Goal: Information Seeking & Learning: Learn about a topic

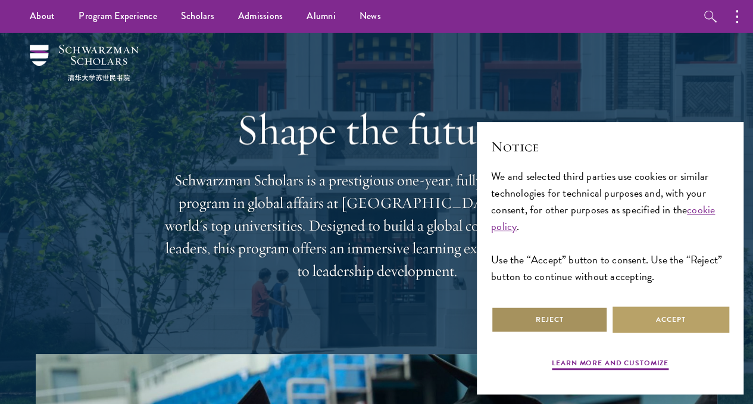
click at [558, 309] on button "Reject" at bounding box center [549, 319] width 117 height 27
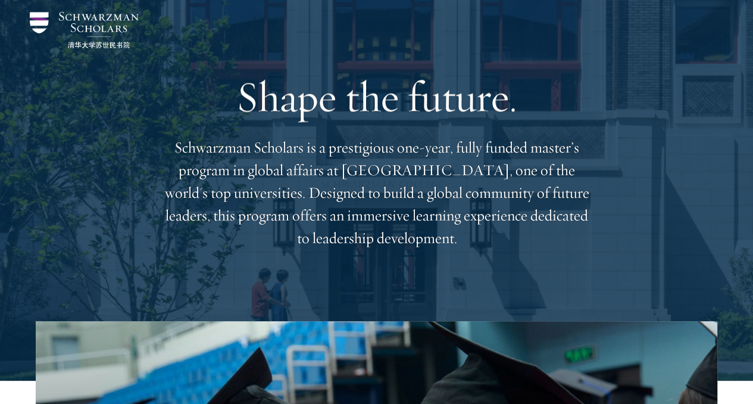
scroll to position [39, 0]
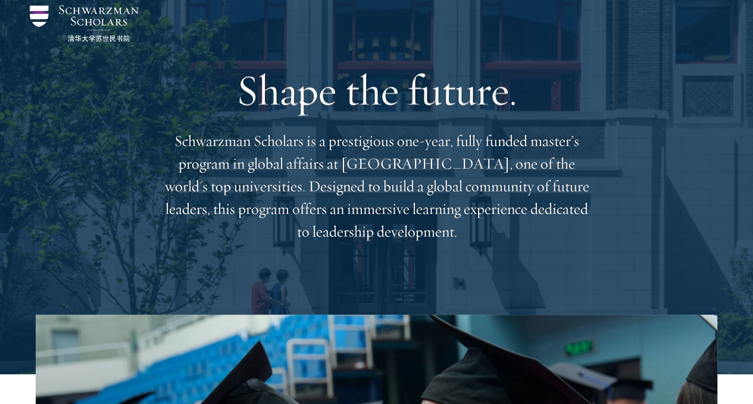
click at [521, 204] on p "Schwarzman Scholars is a prestigious one-year, fully funded master’s program in…" at bounding box center [376, 186] width 429 height 113
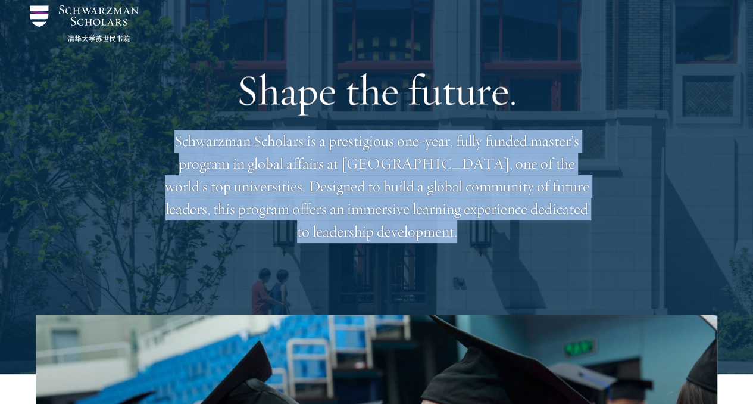
click at [521, 204] on p "Schwarzman Scholars is a prestigious one-year, fully funded master’s program in…" at bounding box center [376, 186] width 429 height 113
click at [617, 184] on div "Shape the future. Schwarzman Scholars is a prestigious one-year, fully funded m…" at bounding box center [376, 153] width 681 height 321
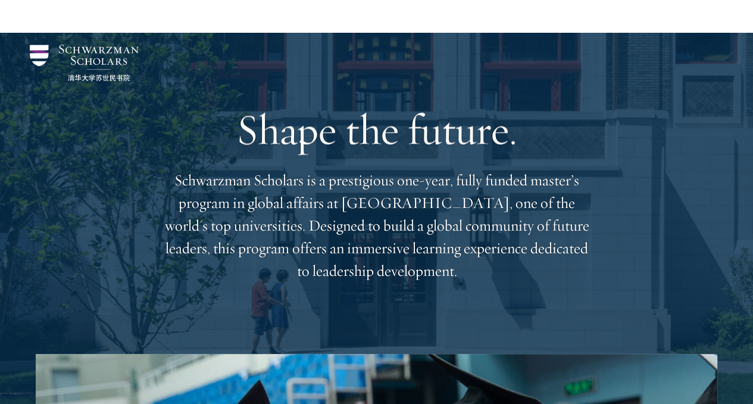
scroll to position [0, 0]
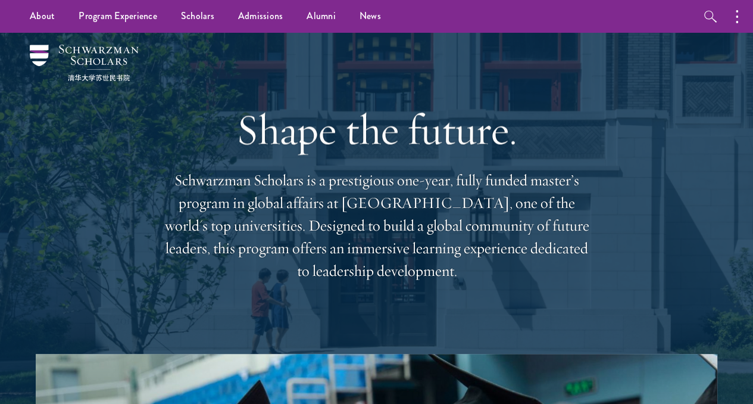
click at [501, 229] on p "Schwarzman Scholars is a prestigious one-year, fully funded master’s program in…" at bounding box center [376, 225] width 429 height 113
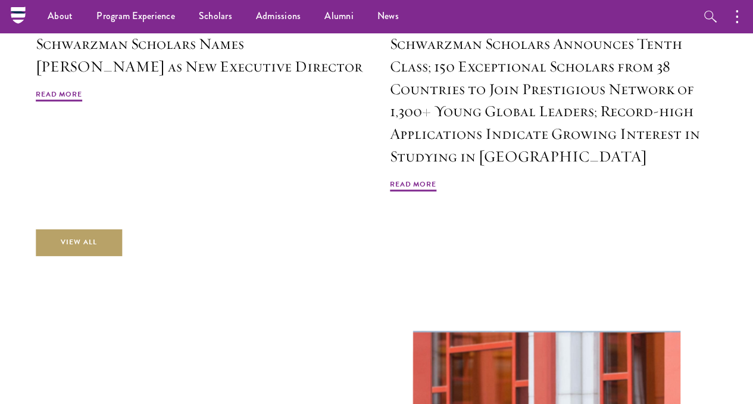
scroll to position [2739, 0]
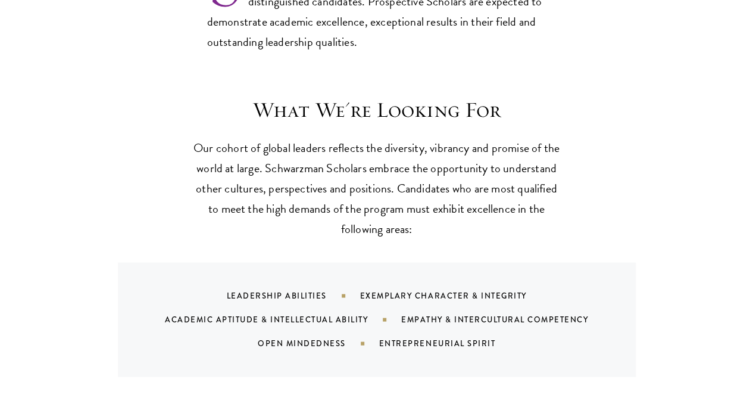
scroll to position [1041, 0]
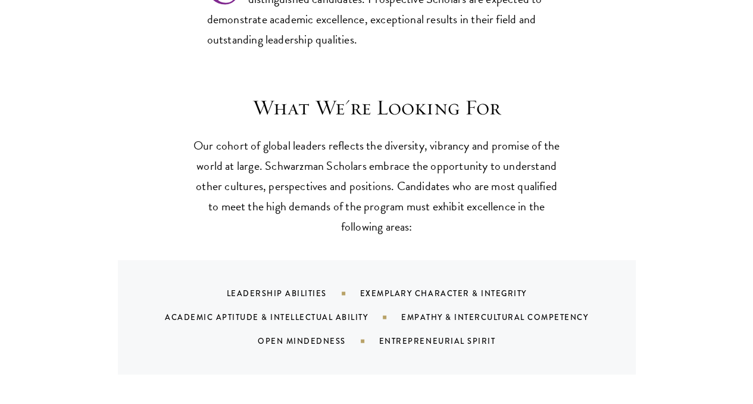
click at [539, 158] on p "Our cohort of global leaders reflects the diversity, vibrancy and promise of th…" at bounding box center [376, 185] width 369 height 101
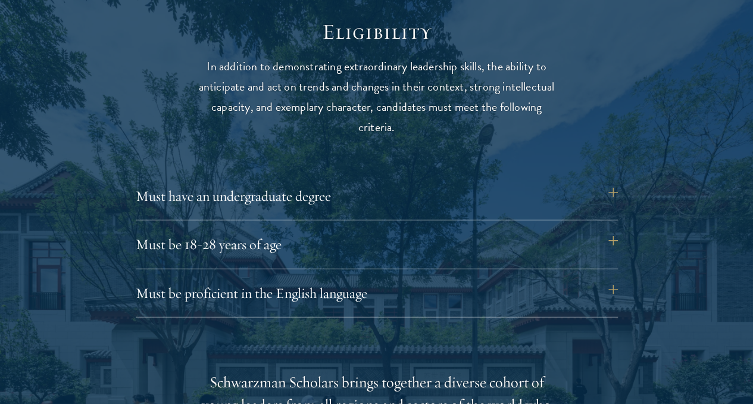
scroll to position [1528, 0]
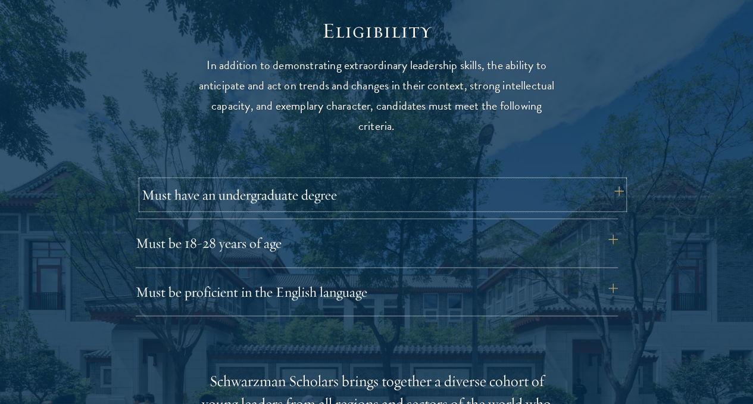
click at [610, 187] on button "Must have an undergraduate degree" at bounding box center [383, 194] width 482 height 29
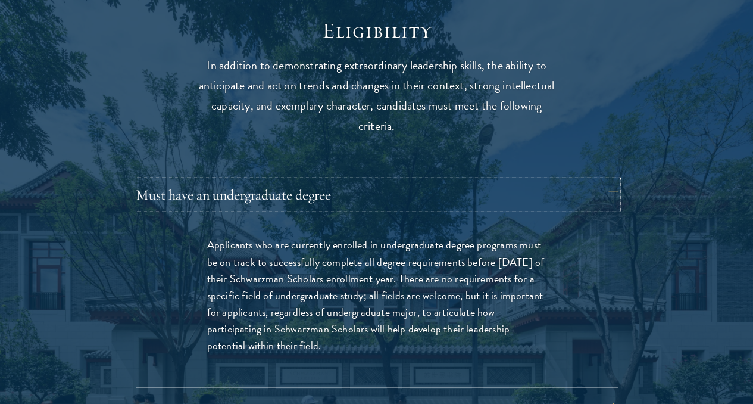
scroll to position [1662, 0]
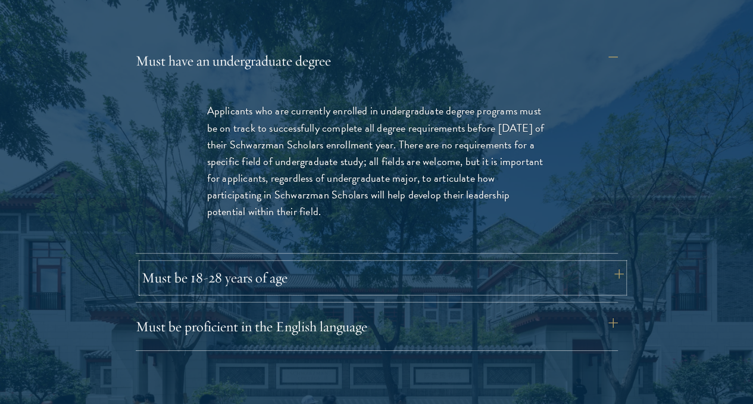
click at [610, 263] on button "Must be 18-28 years of age" at bounding box center [383, 277] width 482 height 29
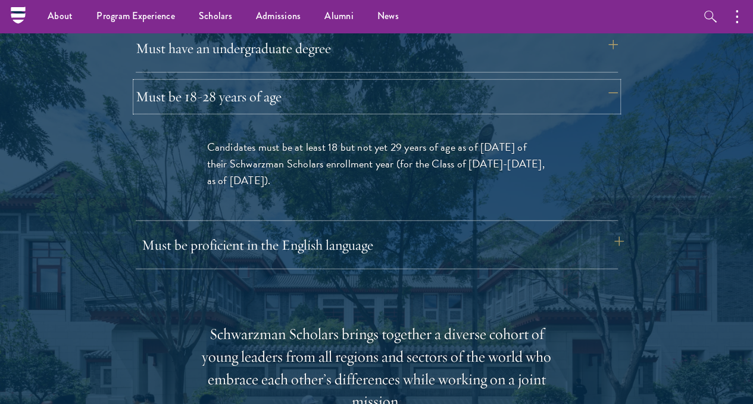
scroll to position [1603, 0]
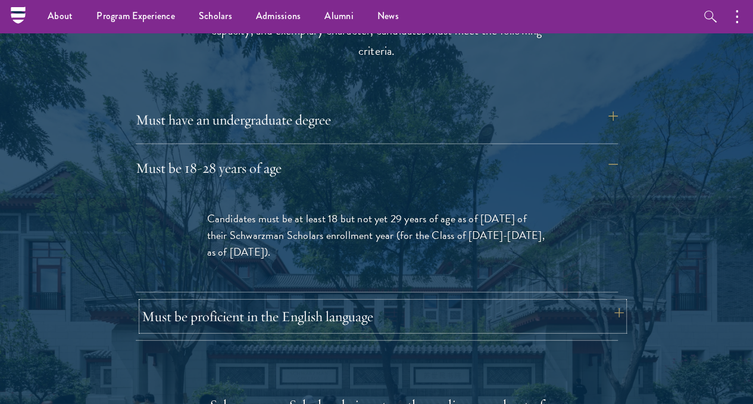
click at [608, 302] on button "Must be proficient in the English language" at bounding box center [383, 316] width 482 height 29
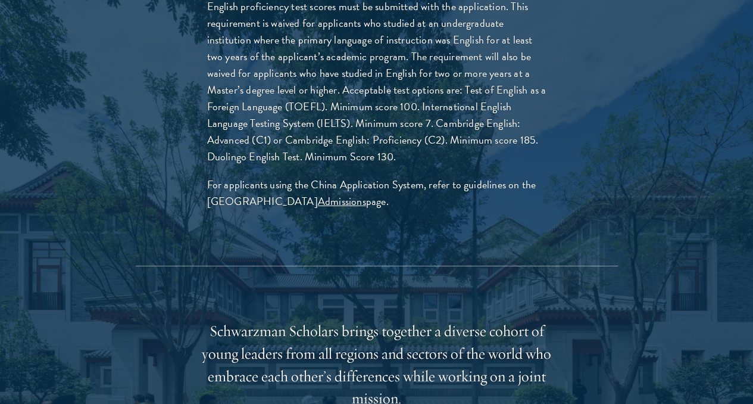
click at [699, 139] on div at bounding box center [376, 236] width 753 height 1317
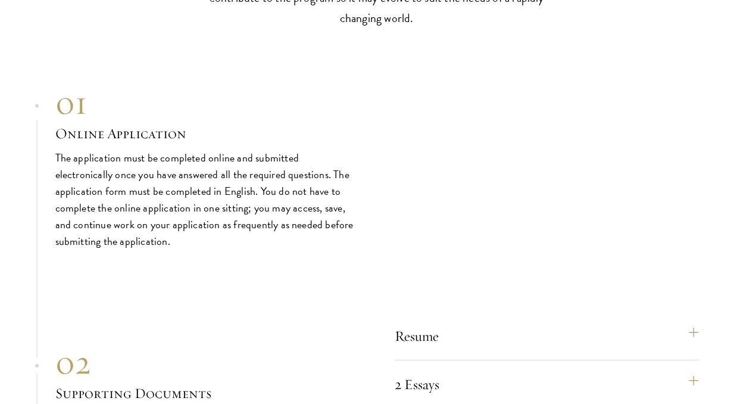
scroll to position [3897, 0]
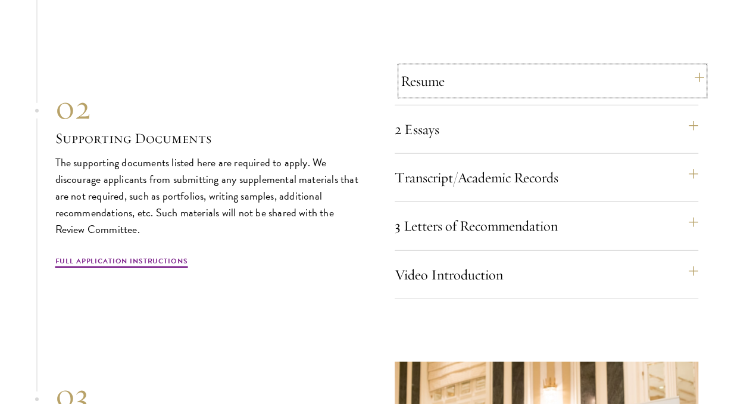
click at [689, 95] on button "Resume" at bounding box center [553, 81] width 304 height 29
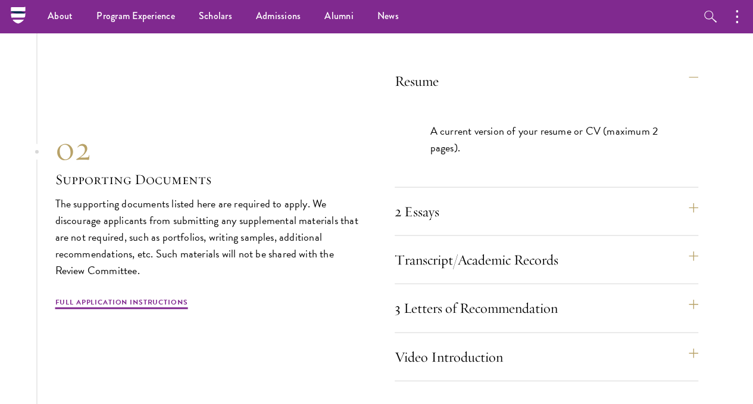
click at [730, 203] on section "01 Online Application 01 Online Application The application must be completed o…" at bounding box center [376, 249] width 753 height 844
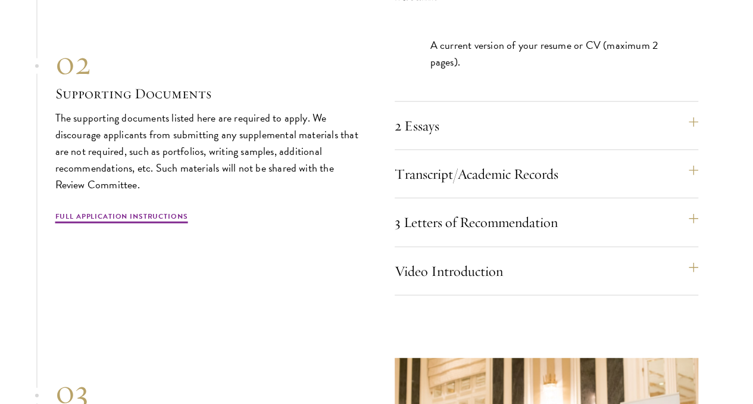
scroll to position [3667, 0]
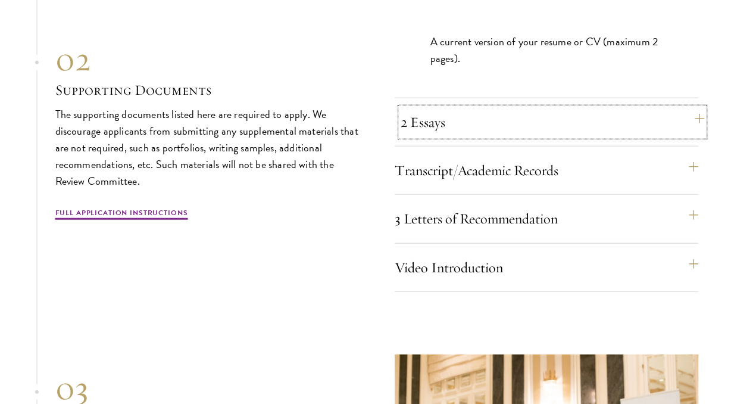
click at [684, 136] on button "2 Essays" at bounding box center [553, 122] width 304 height 29
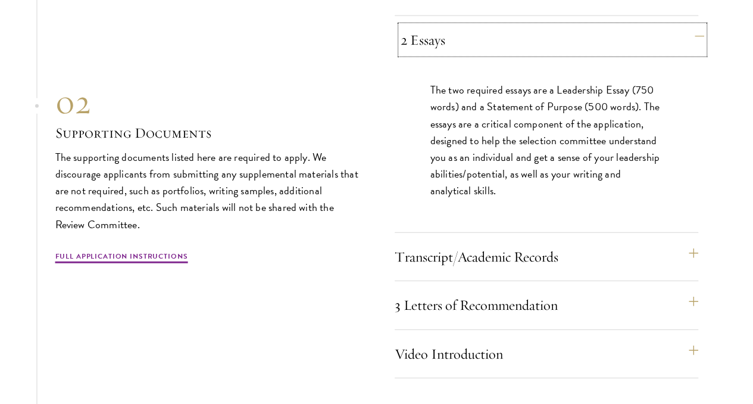
scroll to position [3716, 0]
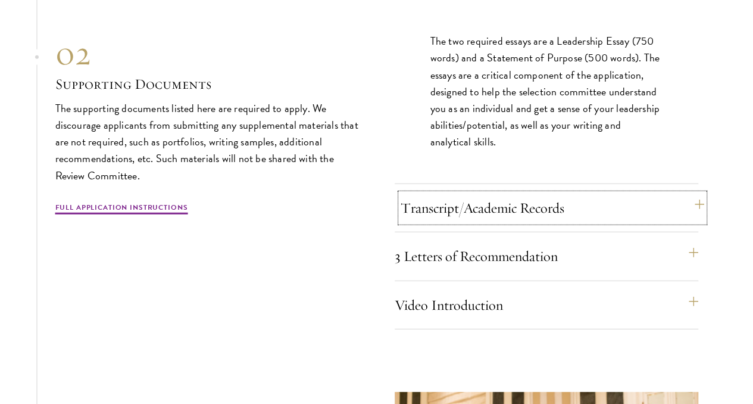
click at [617, 222] on button "Transcript/Academic Records" at bounding box center [553, 207] width 304 height 29
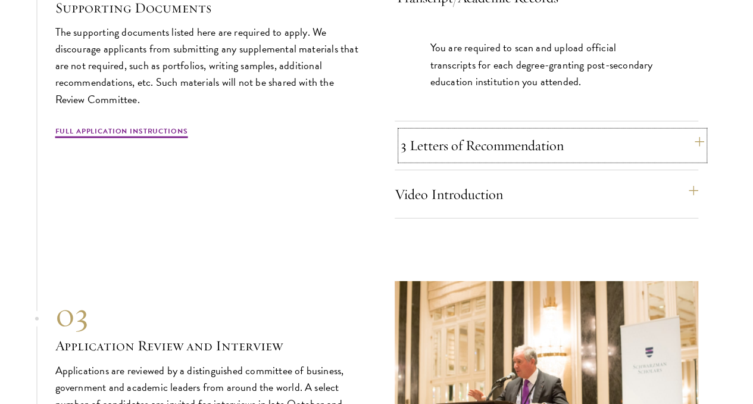
click at [614, 160] on button "3 Letters of Recommendation" at bounding box center [553, 145] width 304 height 29
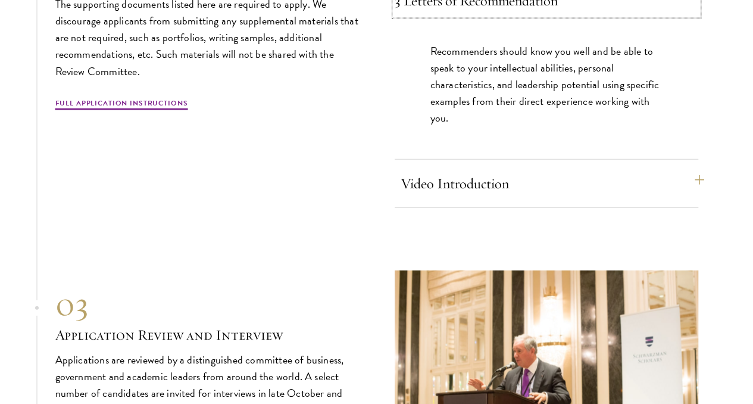
scroll to position [3806, 0]
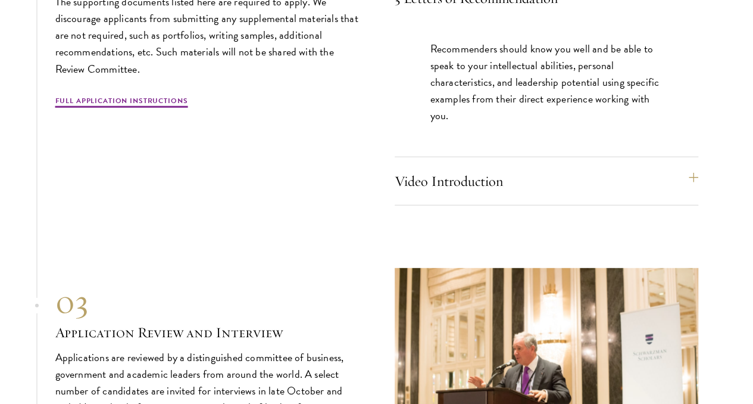
click at [593, 205] on div "Video Introduction Provide a short video self-introduction of no more than 1 mi…" at bounding box center [547, 186] width 304 height 39
click at [574, 195] on button "Video Introduction" at bounding box center [553, 181] width 304 height 29
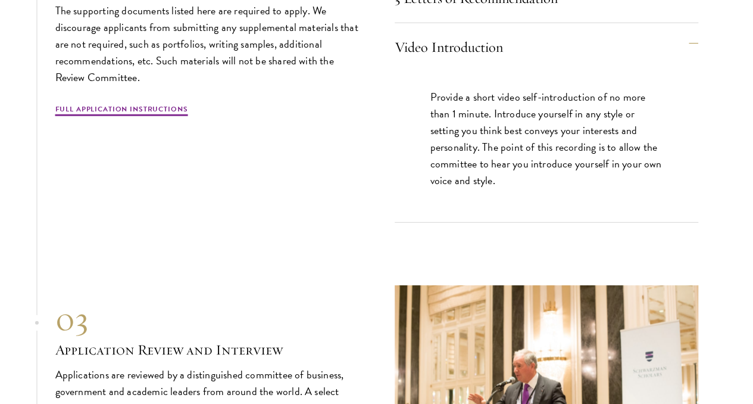
click at [698, 223] on section "01 Online Application 01 Online Application The application must be completed o…" at bounding box center [376, 55] width 753 height 913
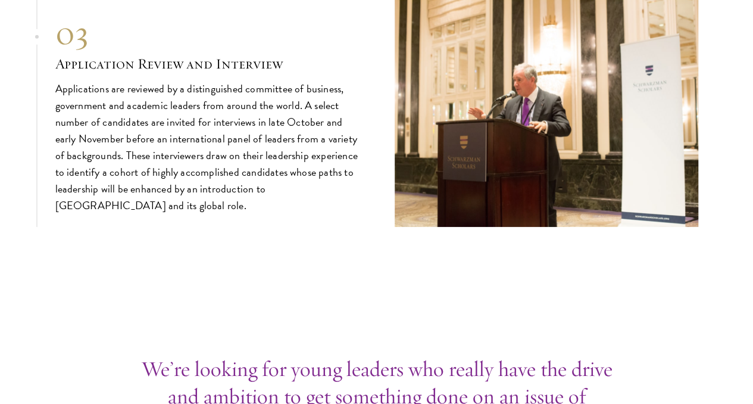
scroll to position [4122, 0]
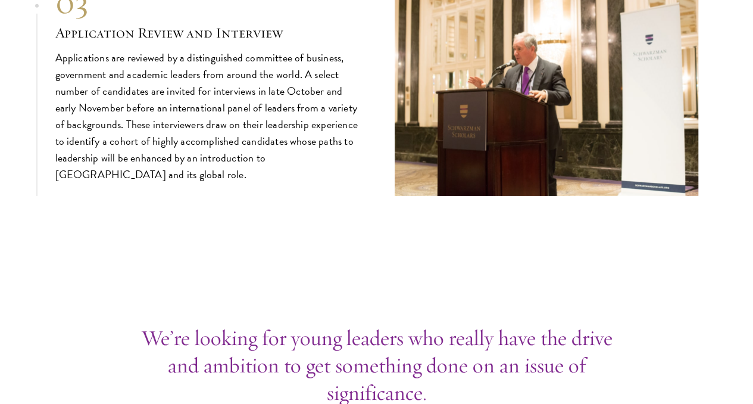
click at [206, 182] on p "Applications are reviewed by a distinguished committee of business, government …" at bounding box center [207, 116] width 304 height 134
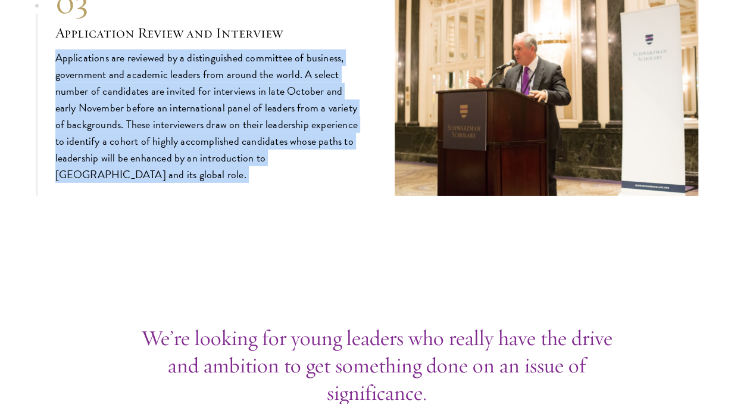
click at [206, 182] on p "Applications are reviewed by a distinguished committee of business, government …" at bounding box center [207, 116] width 304 height 134
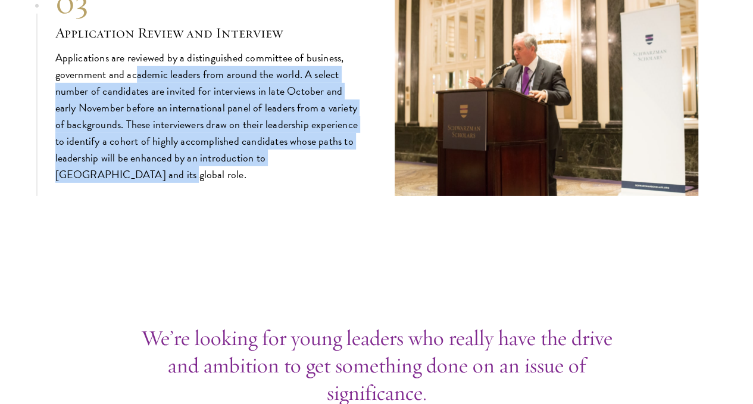
drag, startPoint x: 322, startPoint y: 245, endPoint x: 188, endPoint y: 128, distance: 178.0
click at [188, 128] on div "03 Application Review and Interview 03 Application Review and Interview Applica…" at bounding box center [376, 82] width 643 height 228
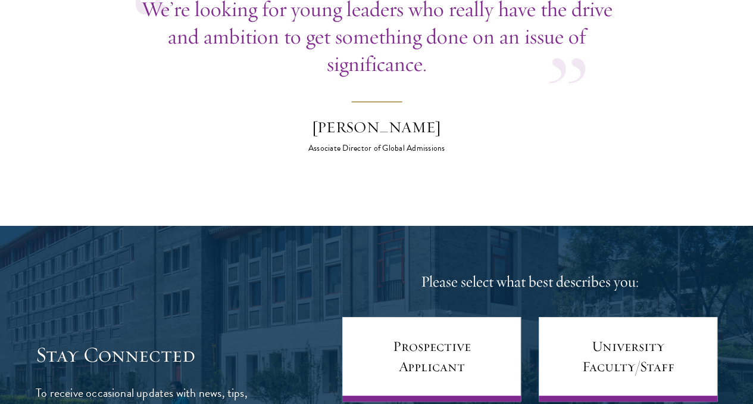
click at [478, 77] on p "We’re looking for young leaders who really have the drive and ambition to get s…" at bounding box center [377, 36] width 482 height 82
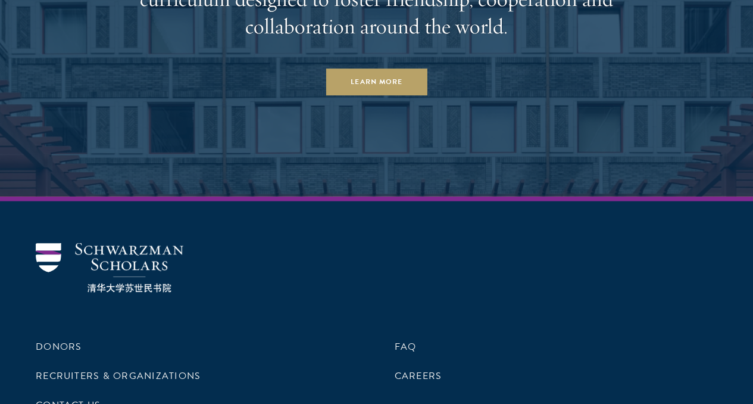
scroll to position [6008, 0]
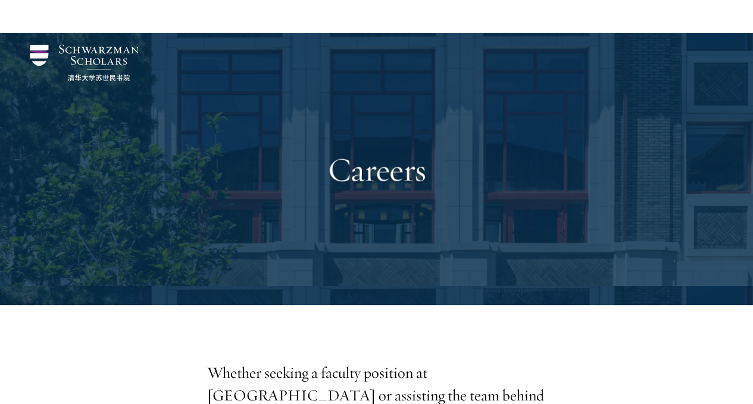
scroll to position [238, 0]
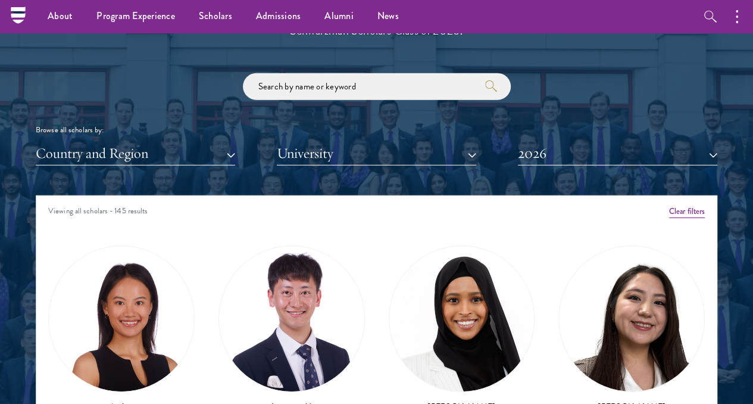
scroll to position [1358, 0]
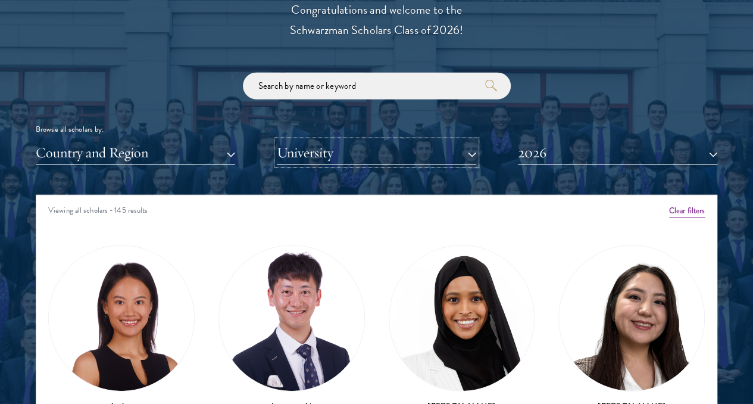
click at [455, 140] on button "University" at bounding box center [376, 152] width 199 height 24
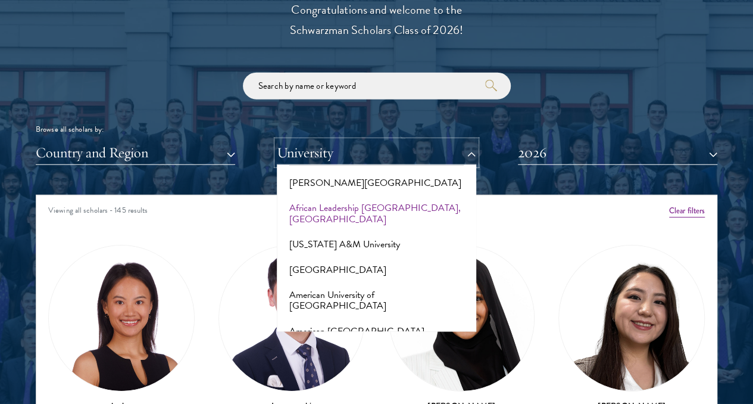
scroll to position [39, 0]
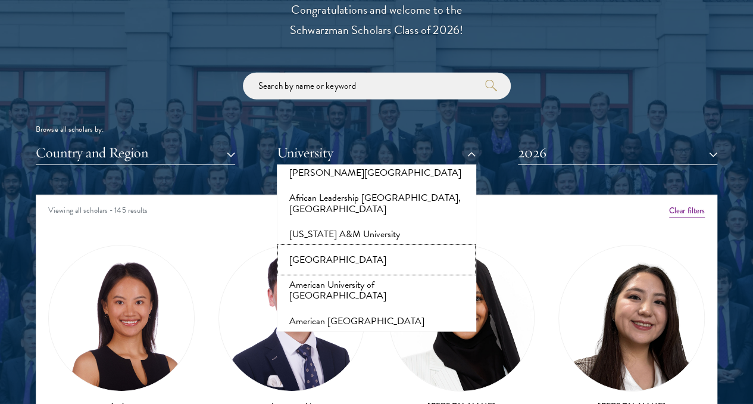
click at [335, 247] on button "[GEOGRAPHIC_DATA]" at bounding box center [376, 259] width 192 height 25
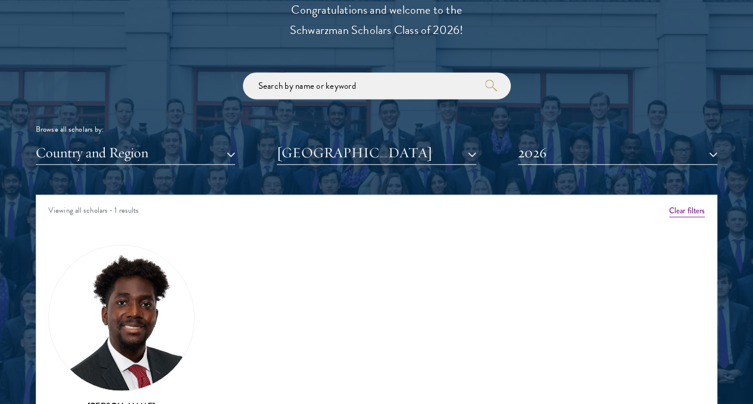
scroll to position [1444, 0]
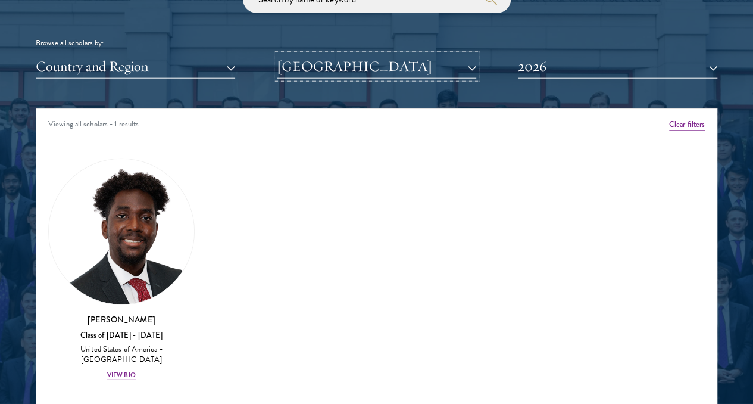
click at [348, 54] on button "[GEOGRAPHIC_DATA]" at bounding box center [376, 66] width 199 height 24
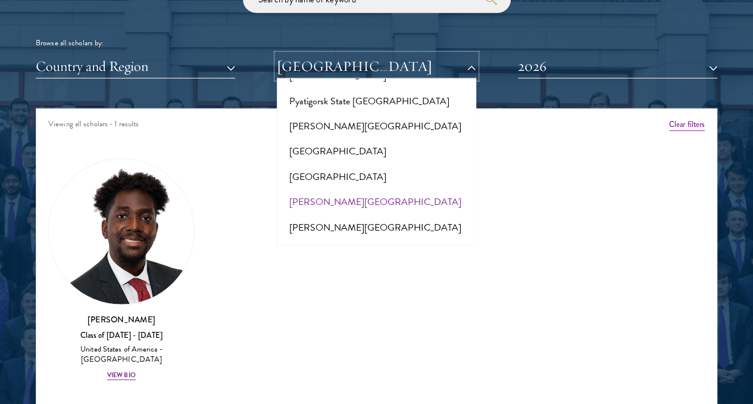
scroll to position [5997, 0]
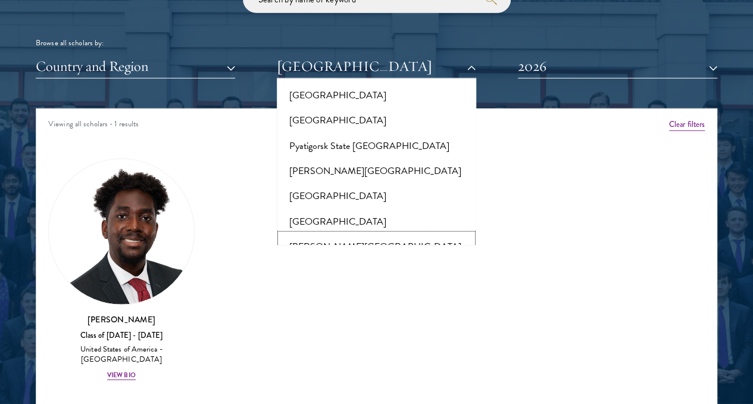
click at [329, 234] on button "[PERSON_NAME][GEOGRAPHIC_DATA]" at bounding box center [376, 246] width 192 height 25
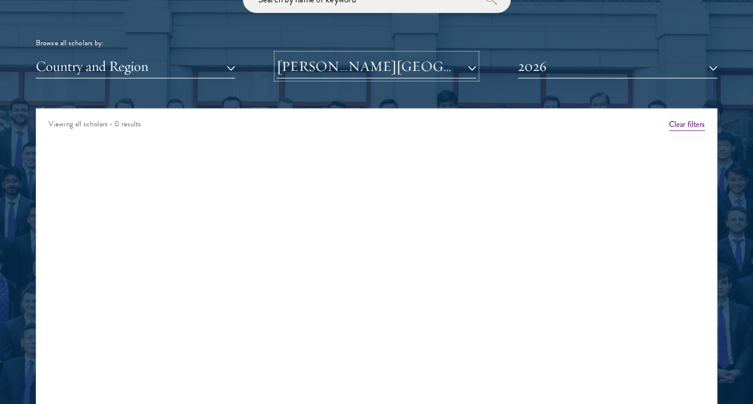
click at [385, 54] on button "[PERSON_NAME][GEOGRAPHIC_DATA]" at bounding box center [376, 66] width 199 height 24
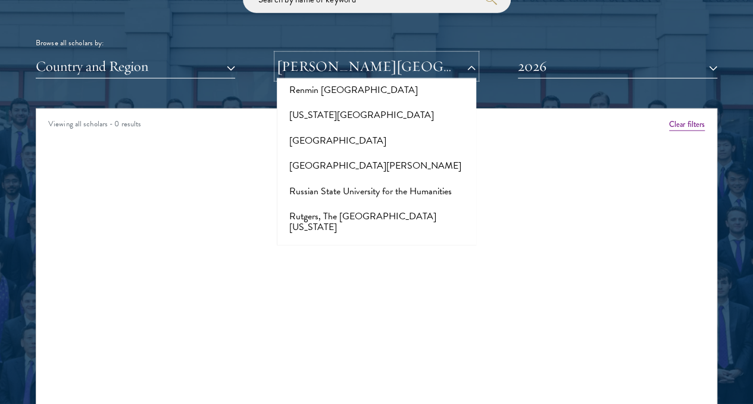
scroll to position [6203, 0]
click at [374, 277] on button "Rutgers, The [GEOGRAPHIC_DATA][US_STATE]: [GEOGRAPHIC_DATA]/[GEOGRAPHIC_DATA] C…" at bounding box center [376, 306] width 192 height 58
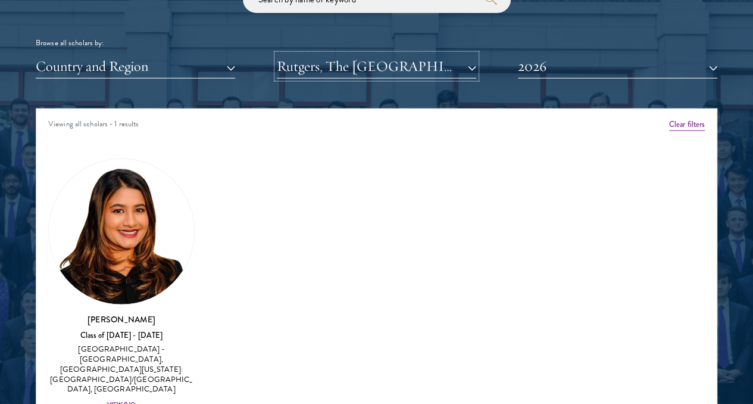
click at [371, 54] on button "Rutgers, The [GEOGRAPHIC_DATA][US_STATE]: [GEOGRAPHIC_DATA]/[GEOGRAPHIC_DATA] C…" at bounding box center [376, 66] width 199 height 24
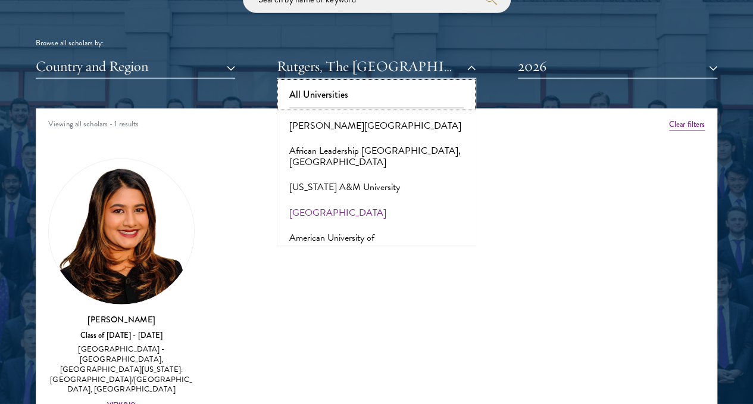
click at [344, 82] on button "All Universities" at bounding box center [376, 94] width 192 height 25
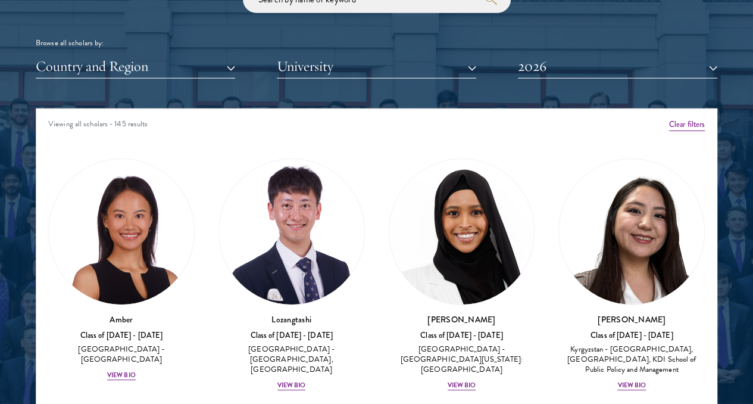
click at [731, 127] on div at bounding box center [376, 169] width 753 height 736
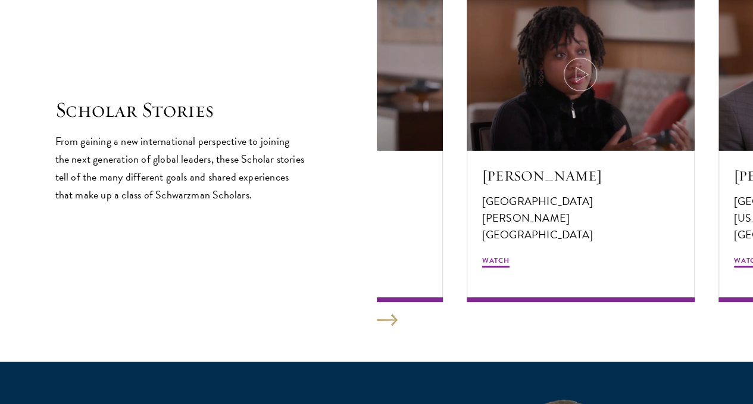
scroll to position [2055, 0]
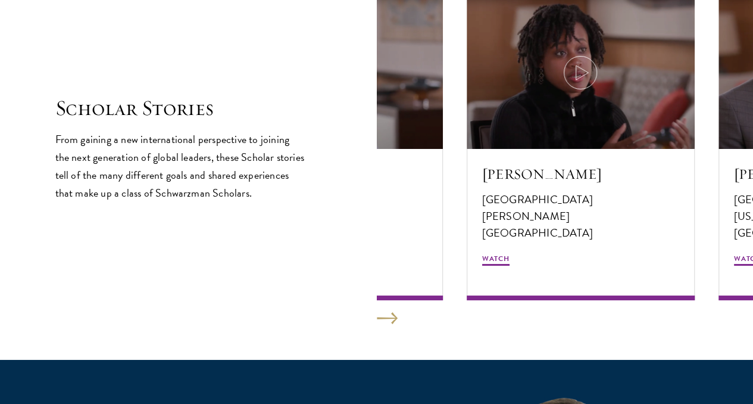
click at [305, 130] on p "From gaining a new international perspective to joining the next generation of …" at bounding box center [180, 165] width 250 height 71
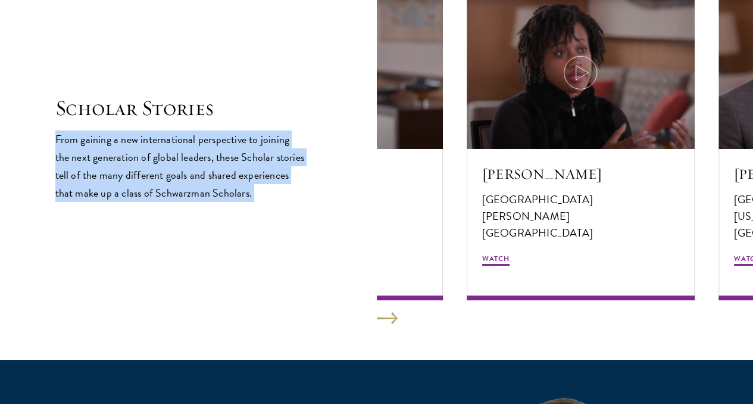
drag, startPoint x: 308, startPoint y: 127, endPoint x: 268, endPoint y: 222, distance: 103.2
click at [268, 222] on div "Scholar Stories From gaining a new international perspective to joining the nex…" at bounding box center [376, 148] width 643 height 303
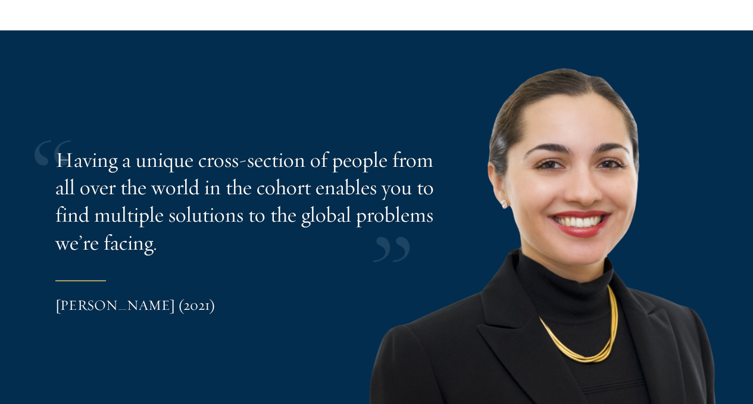
click at [232, 159] on p "Having a unique cross-section of people from all over the world in the cohort e…" at bounding box center [248, 201] width 387 height 110
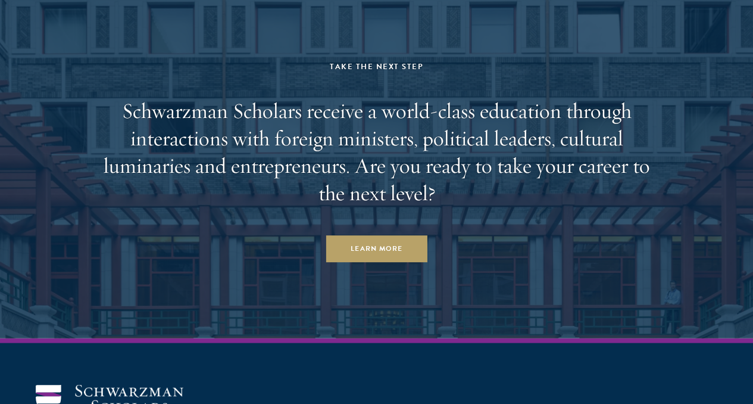
scroll to position [3459, 0]
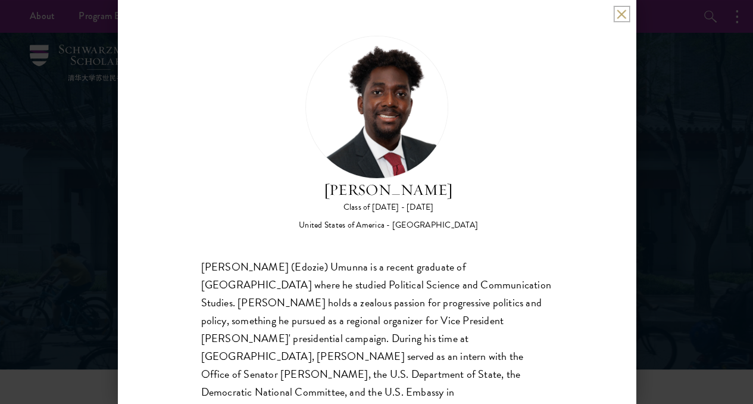
scroll to position [34, 0]
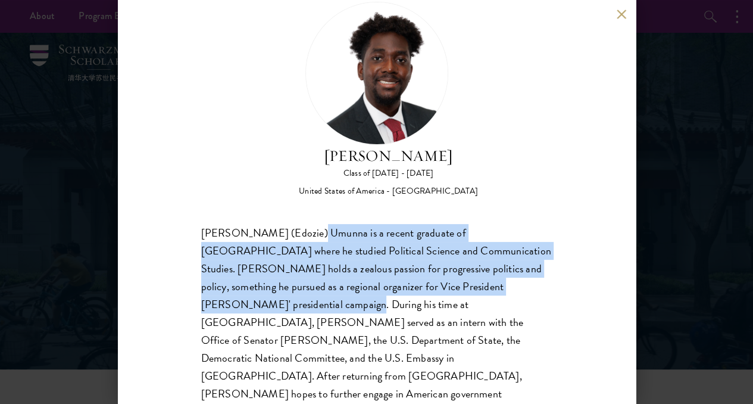
drag, startPoint x: 310, startPoint y: 177, endPoint x: 324, endPoint y: 255, distance: 79.7
click at [324, 255] on div "[PERSON_NAME] (Edozie) Umunna is a recent graduate of [GEOGRAPHIC_DATA] where h…" at bounding box center [376, 322] width 351 height 197
click at [442, 227] on div "[PERSON_NAME] (Edozie) Umunna is a recent graduate of [GEOGRAPHIC_DATA] where h…" at bounding box center [376, 322] width 351 height 197
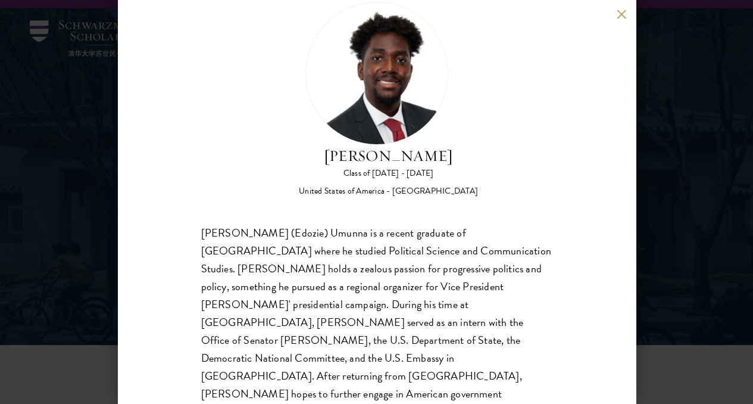
scroll to position [27, 0]
click at [656, 202] on div "[PERSON_NAME] Class of [DATE] - [DATE] [GEOGRAPHIC_DATA] - [GEOGRAPHIC_DATA] [P…" at bounding box center [376, 202] width 753 height 404
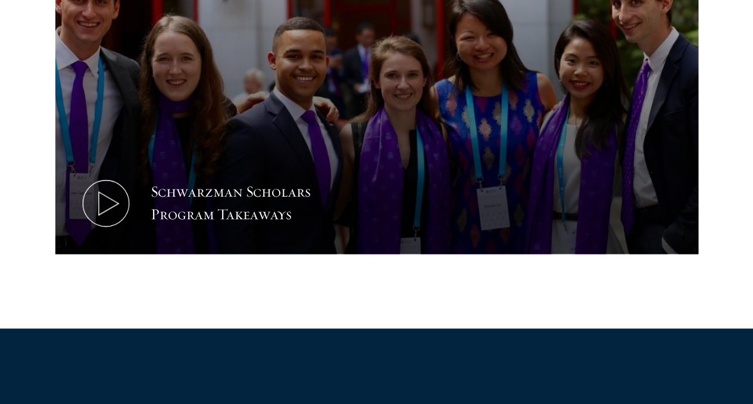
scroll to position [652, 0]
